Goal: Task Accomplishment & Management: Manage account settings

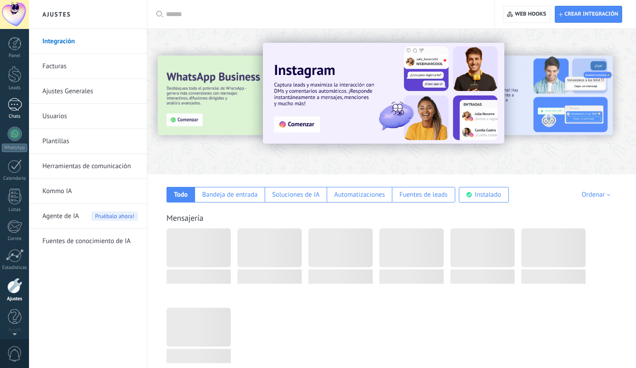
click at [22, 104] on link "Chats" at bounding box center [14, 108] width 29 height 21
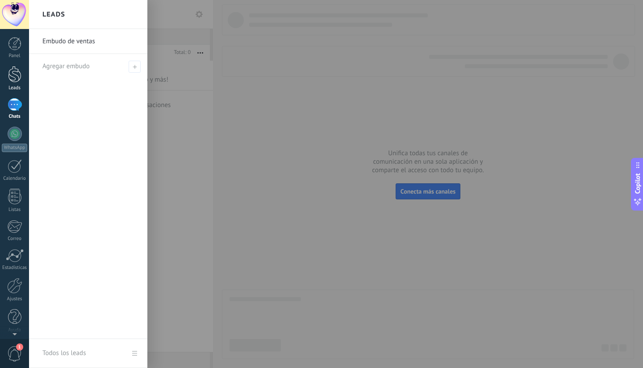
click at [14, 79] on div at bounding box center [14, 74] width 13 height 17
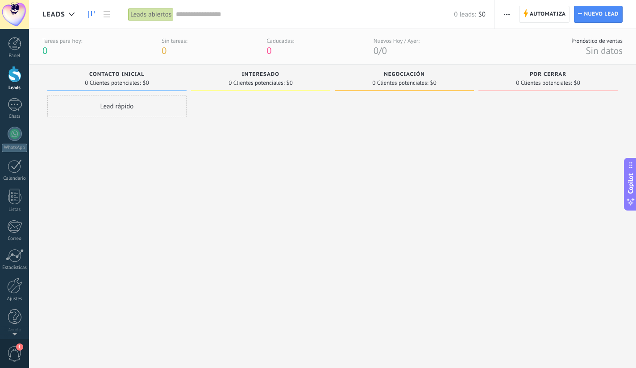
click at [352, 265] on div at bounding box center [404, 221] width 139 height 252
